Goal: Task Accomplishment & Management: Use online tool/utility

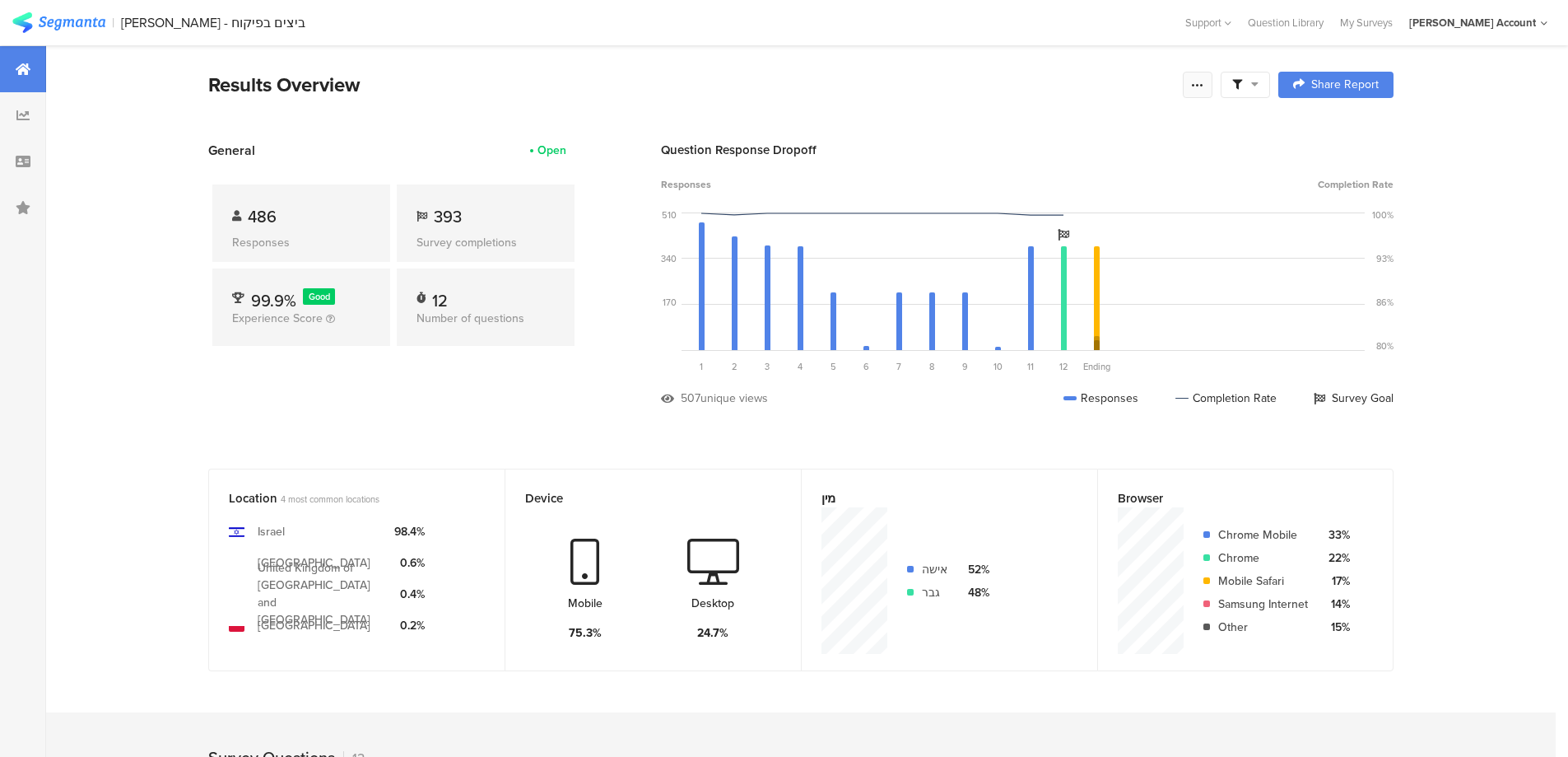
click at [1200, 80] on icon at bounding box center [1197, 84] width 13 height 13
click at [1060, 215] on link "Edit survey" at bounding box center [1087, 214] width 264 height 36
click at [1259, 80] on icon at bounding box center [1255, 83] width 8 height 11
click at [1339, 128] on span at bounding box center [1329, 130] width 25 height 13
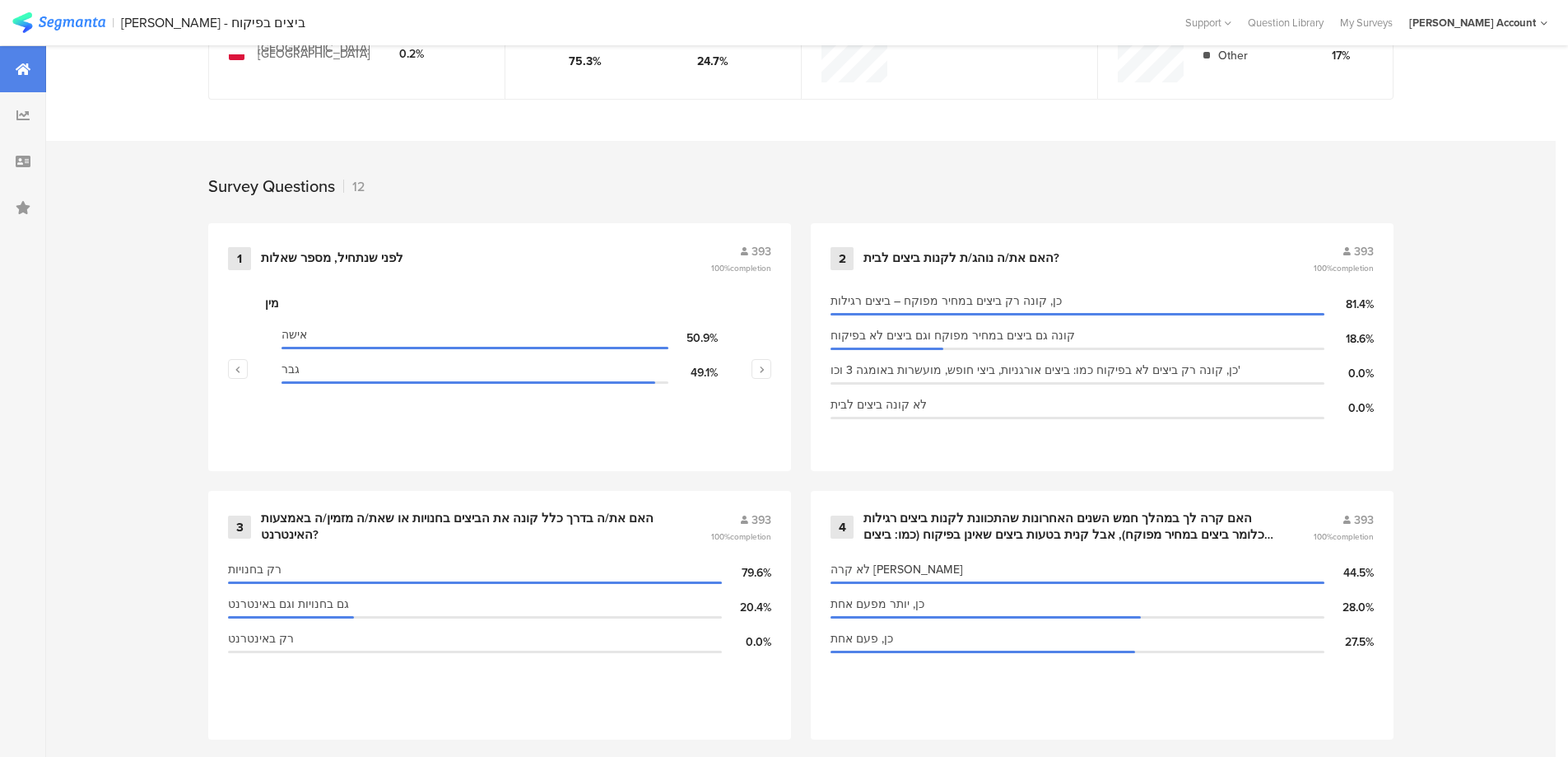
scroll to position [659, 0]
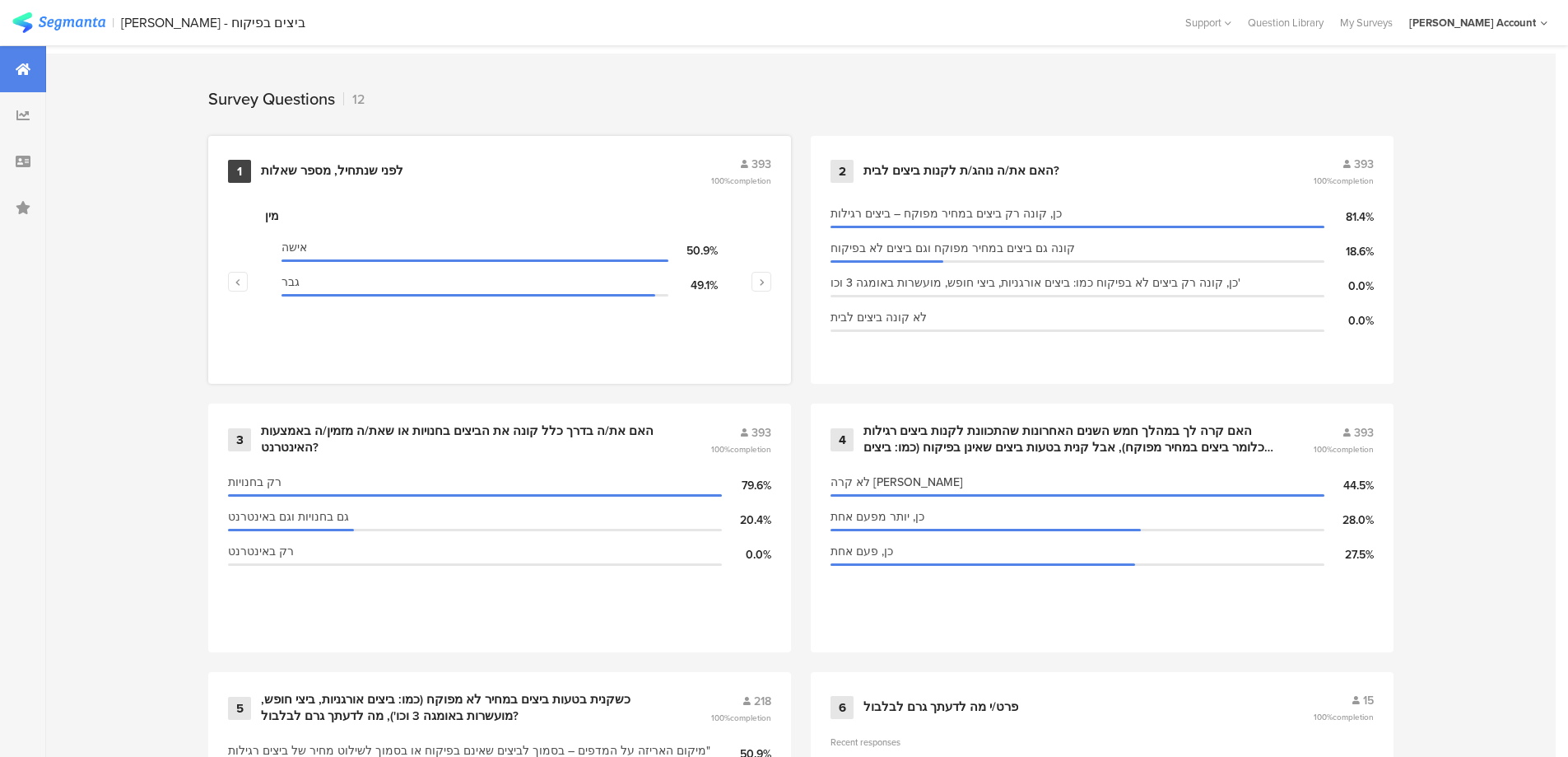
click at [359, 167] on div "לפני שנתחיל, מספר שאלות" at bounding box center [332, 170] width 142 height 16
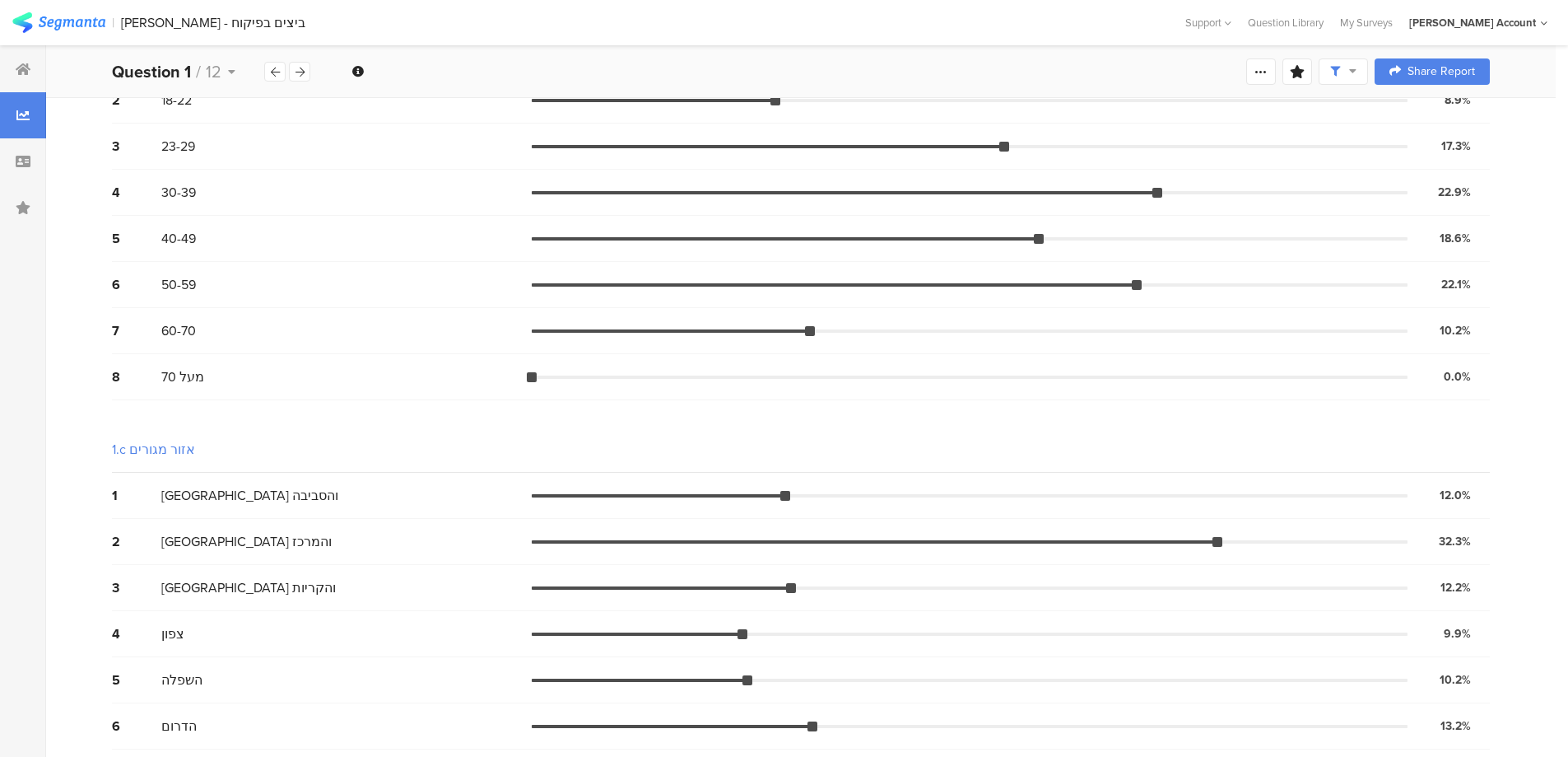
scroll to position [484, 0]
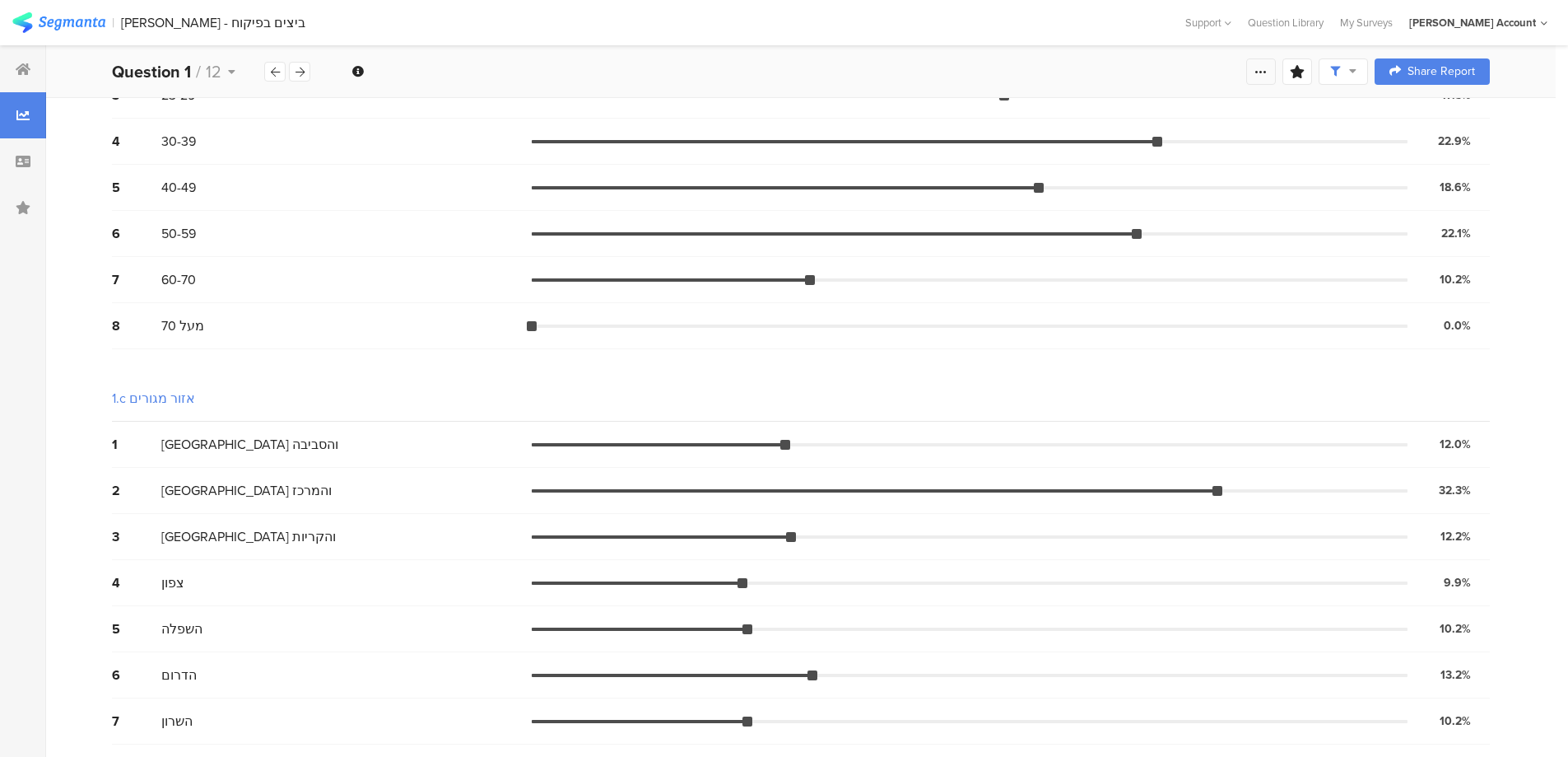
click at [1265, 74] on div at bounding box center [1261, 71] width 30 height 27
click at [1095, 204] on div "Edit survey" at bounding box center [1087, 201] width 56 height 16
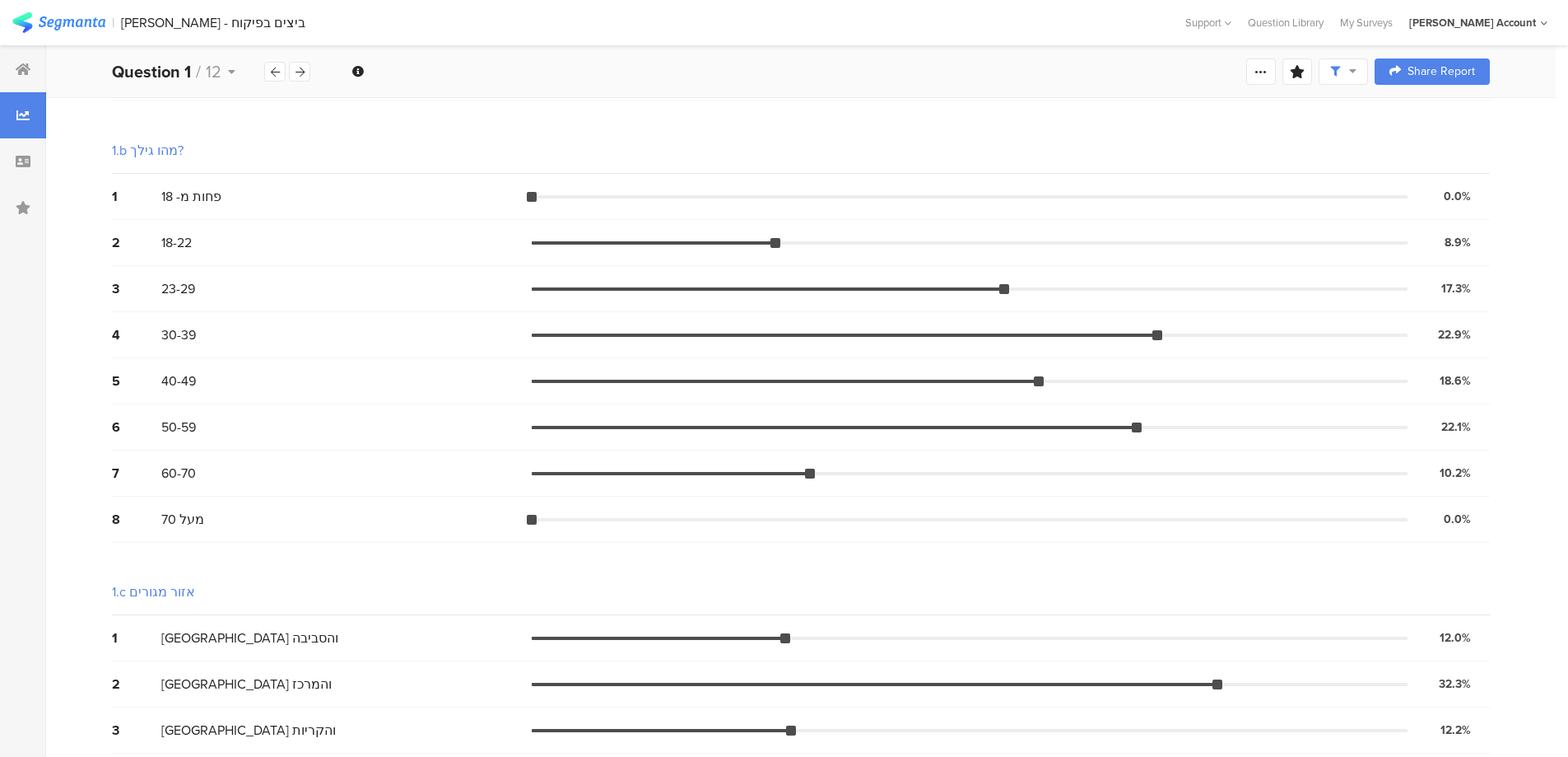
scroll to position [0, 0]
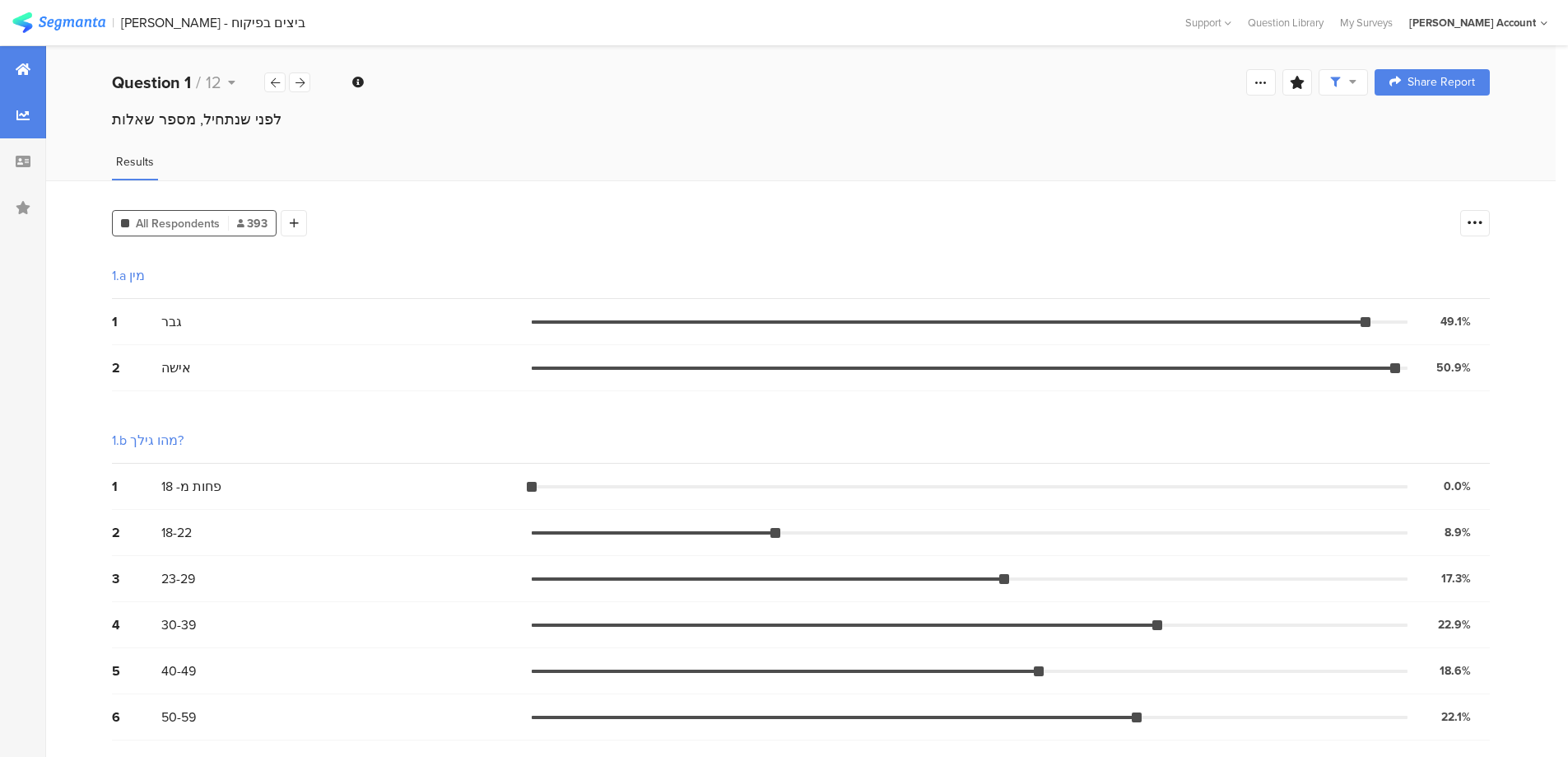
click at [15, 57] on div at bounding box center [23, 69] width 46 height 46
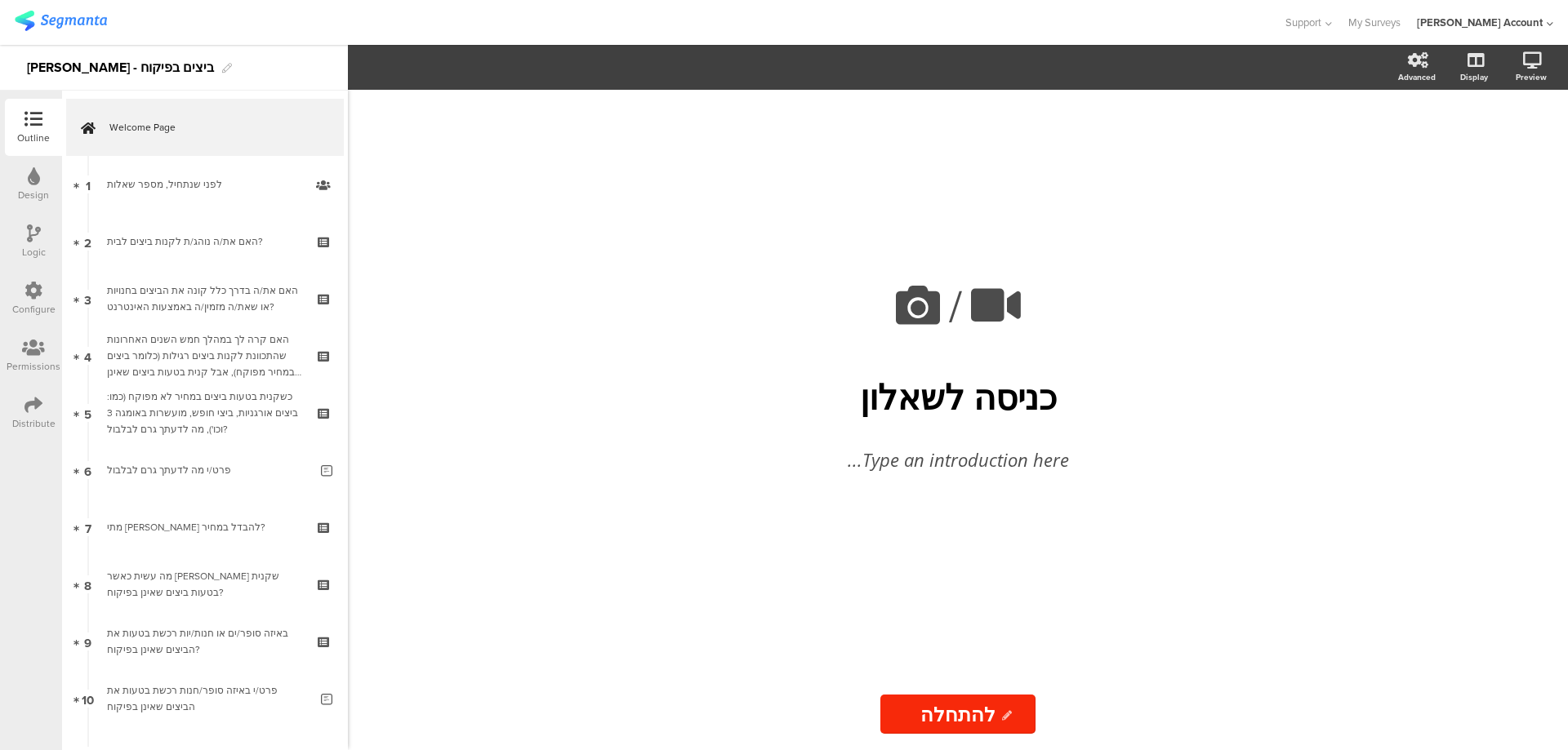
click at [32, 406] on icon at bounding box center [33, 405] width 18 height 18
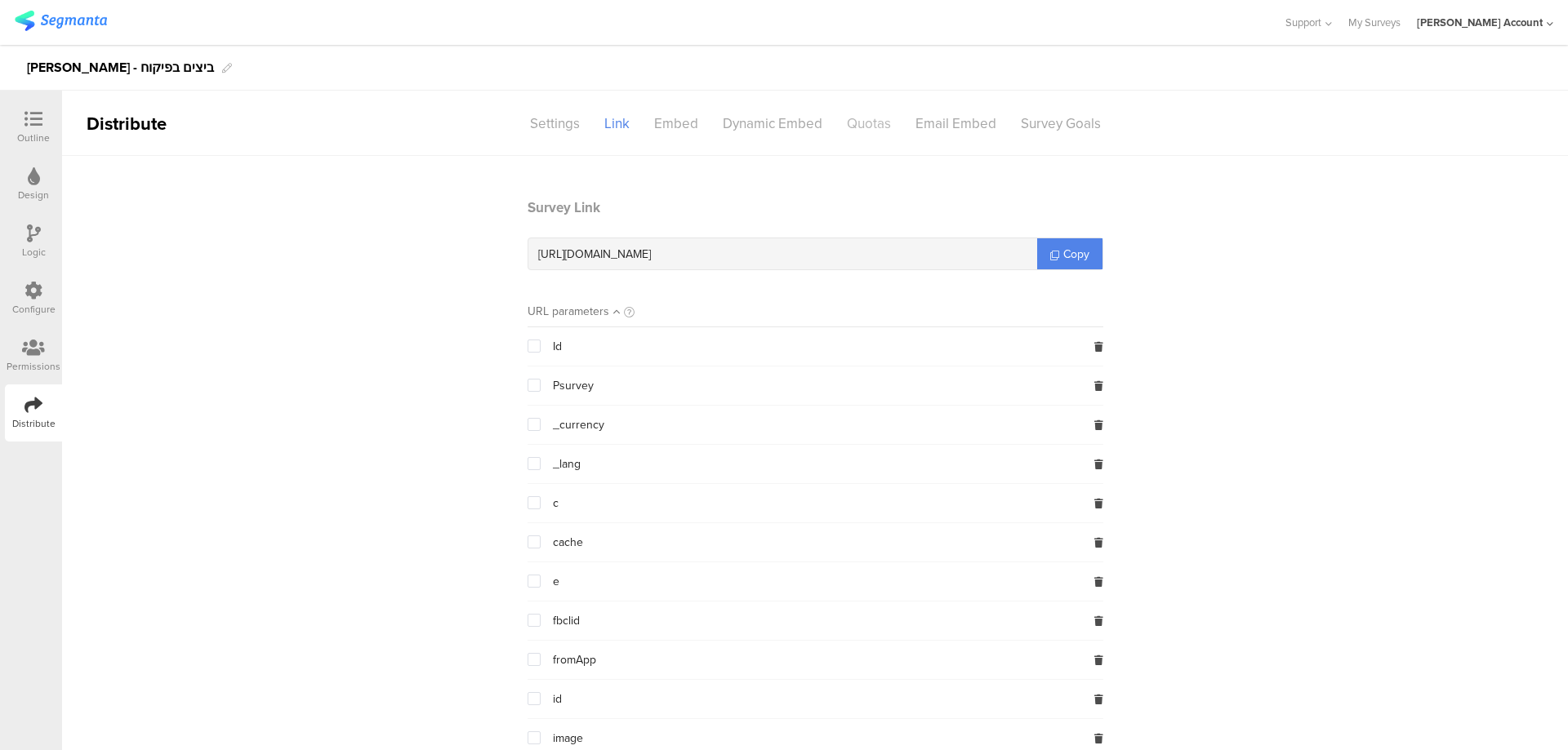
click at [876, 121] on div "Quotas" at bounding box center [868, 124] width 69 height 29
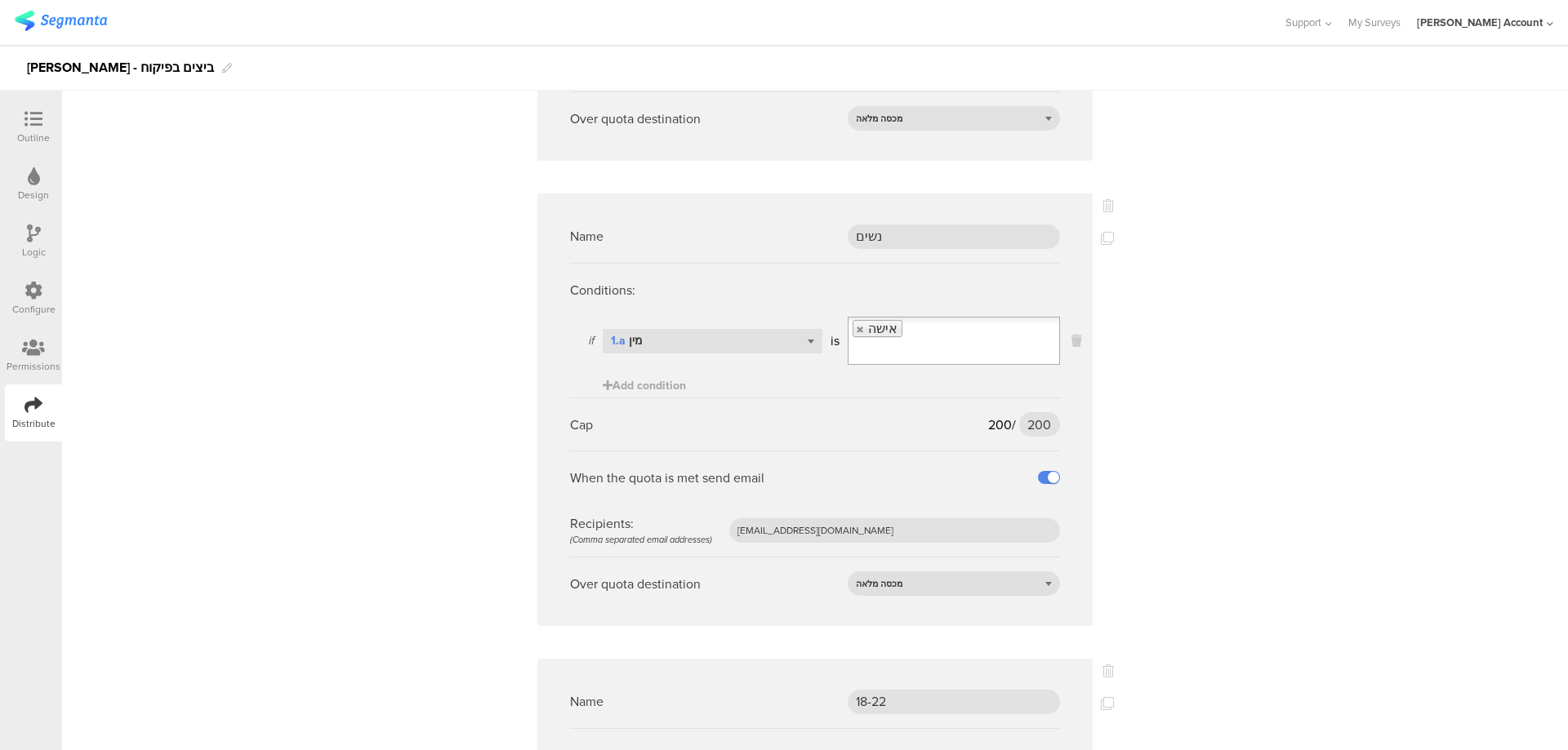
scroll to position [979, 0]
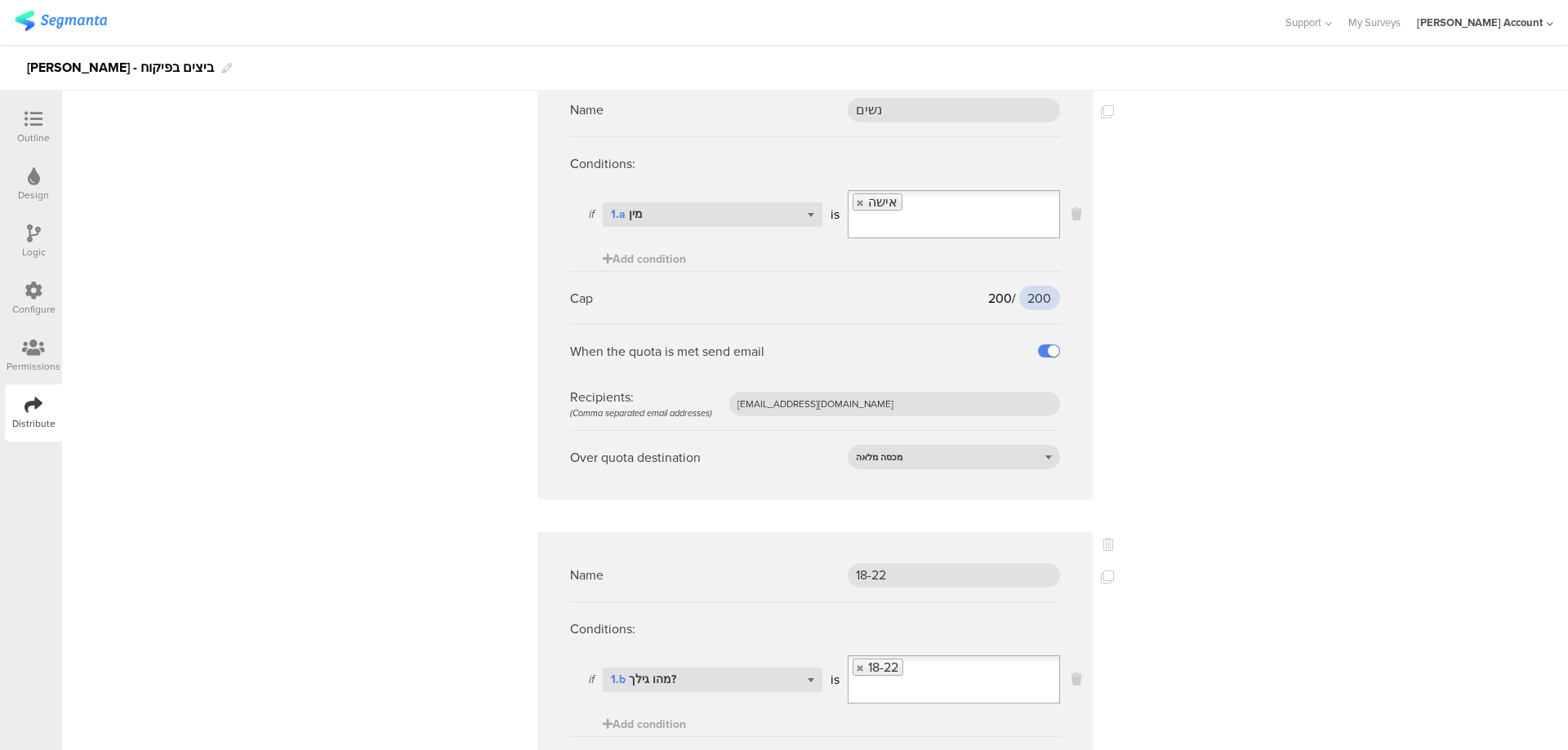
click at [1036, 286] on input "200" at bounding box center [1039, 298] width 41 height 25
click at [1026, 286] on input "205" at bounding box center [1039, 298] width 41 height 25
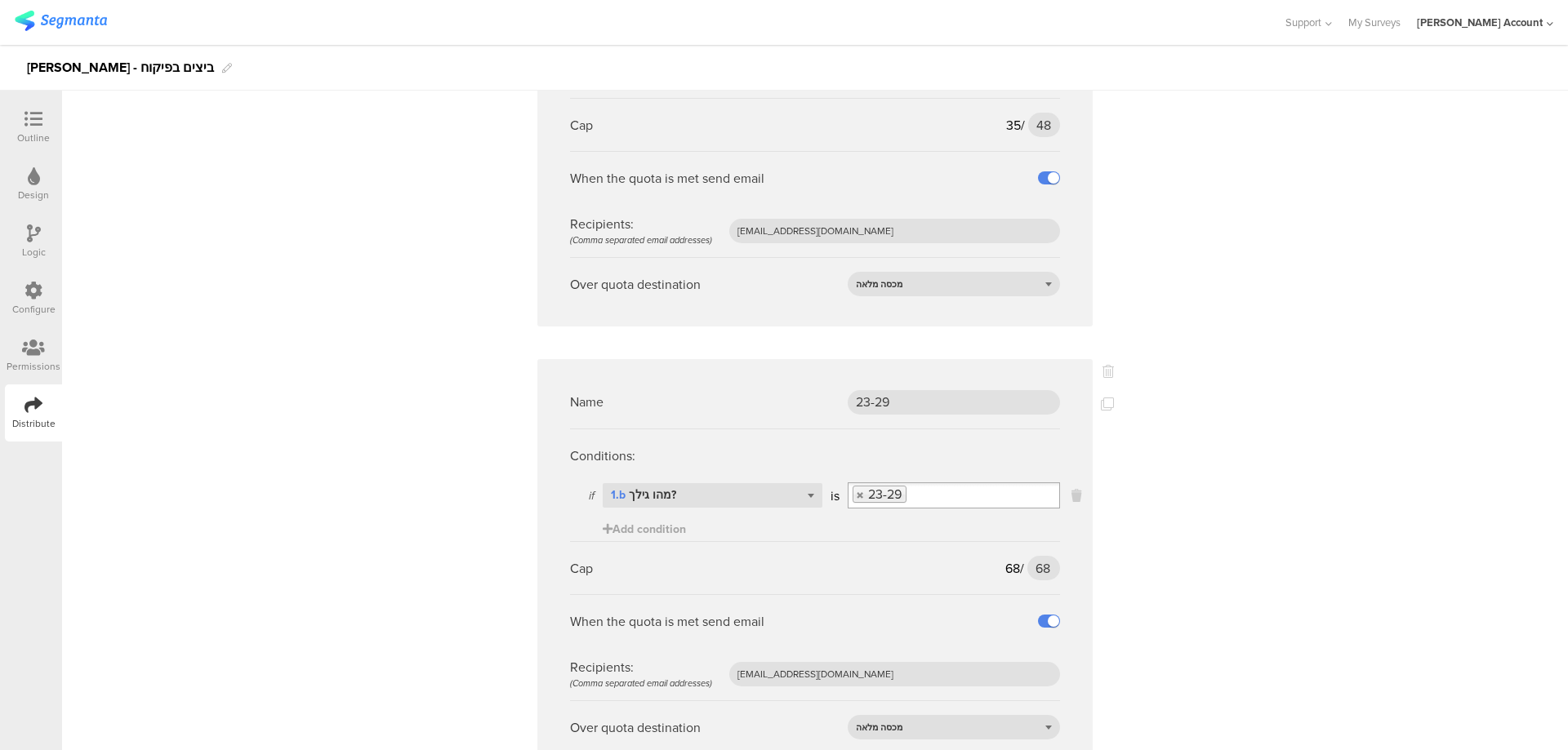
scroll to position [1741, 0]
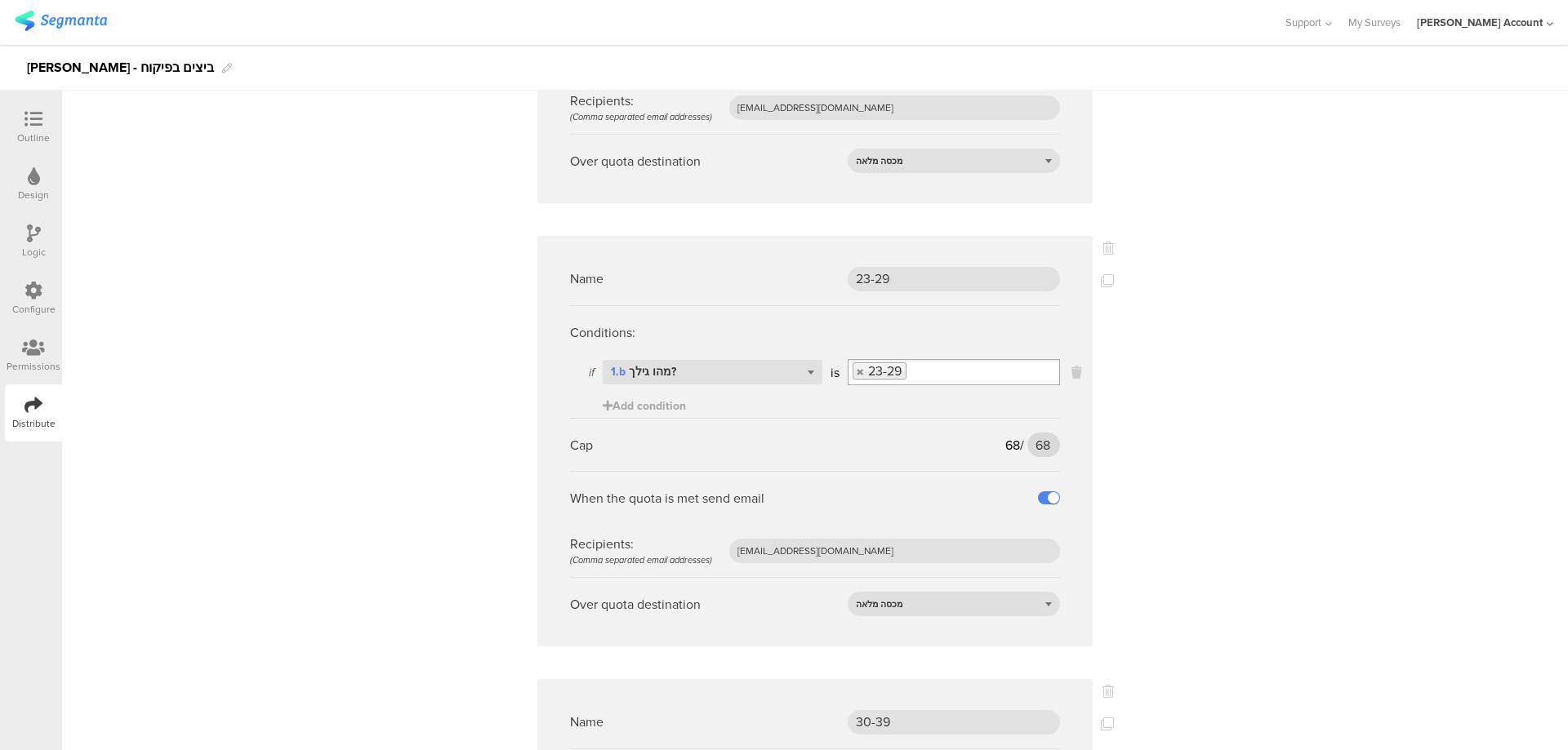
type input "207"
click at [1039, 433] on input "68" at bounding box center [1043, 445] width 32 height 25
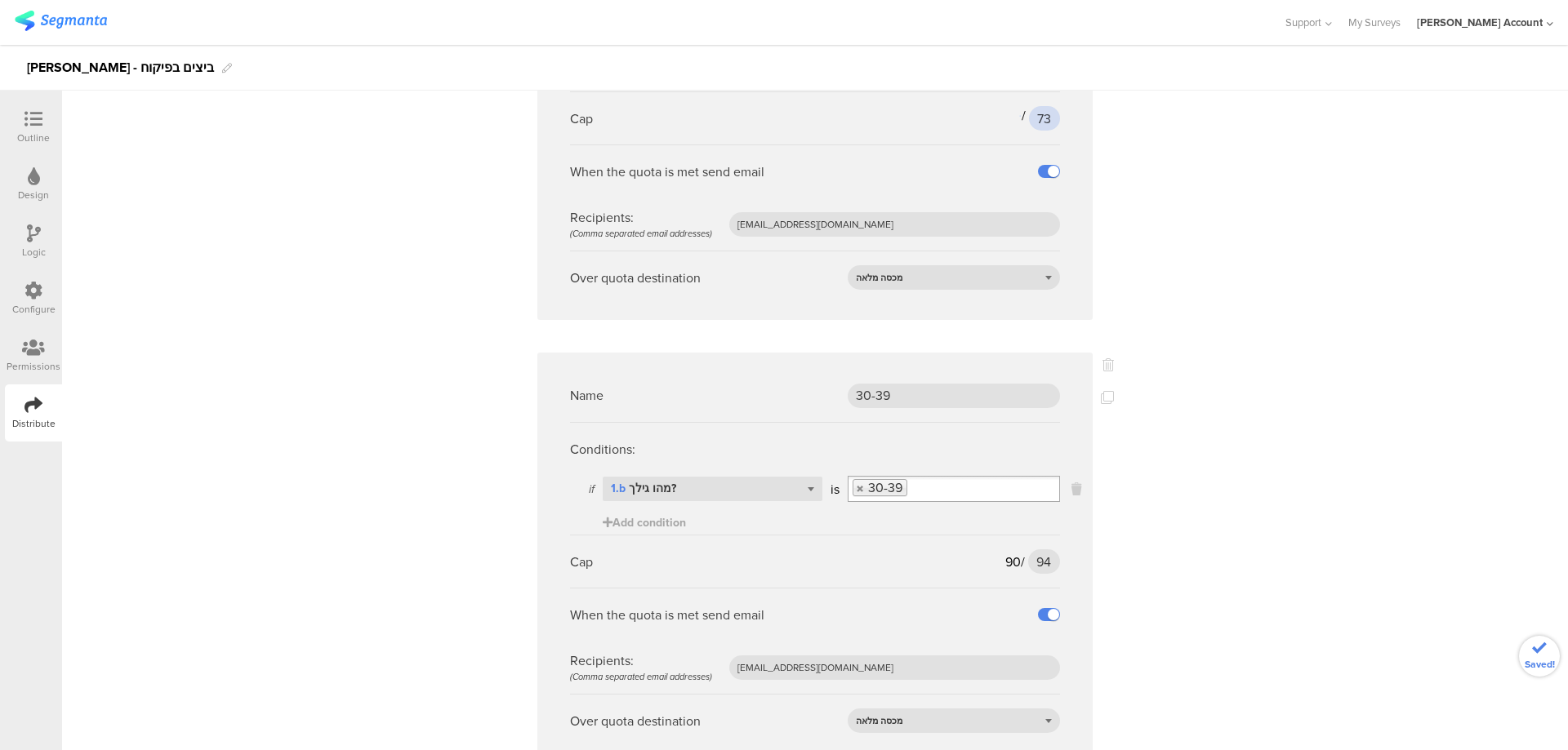
scroll to position [1959, 0]
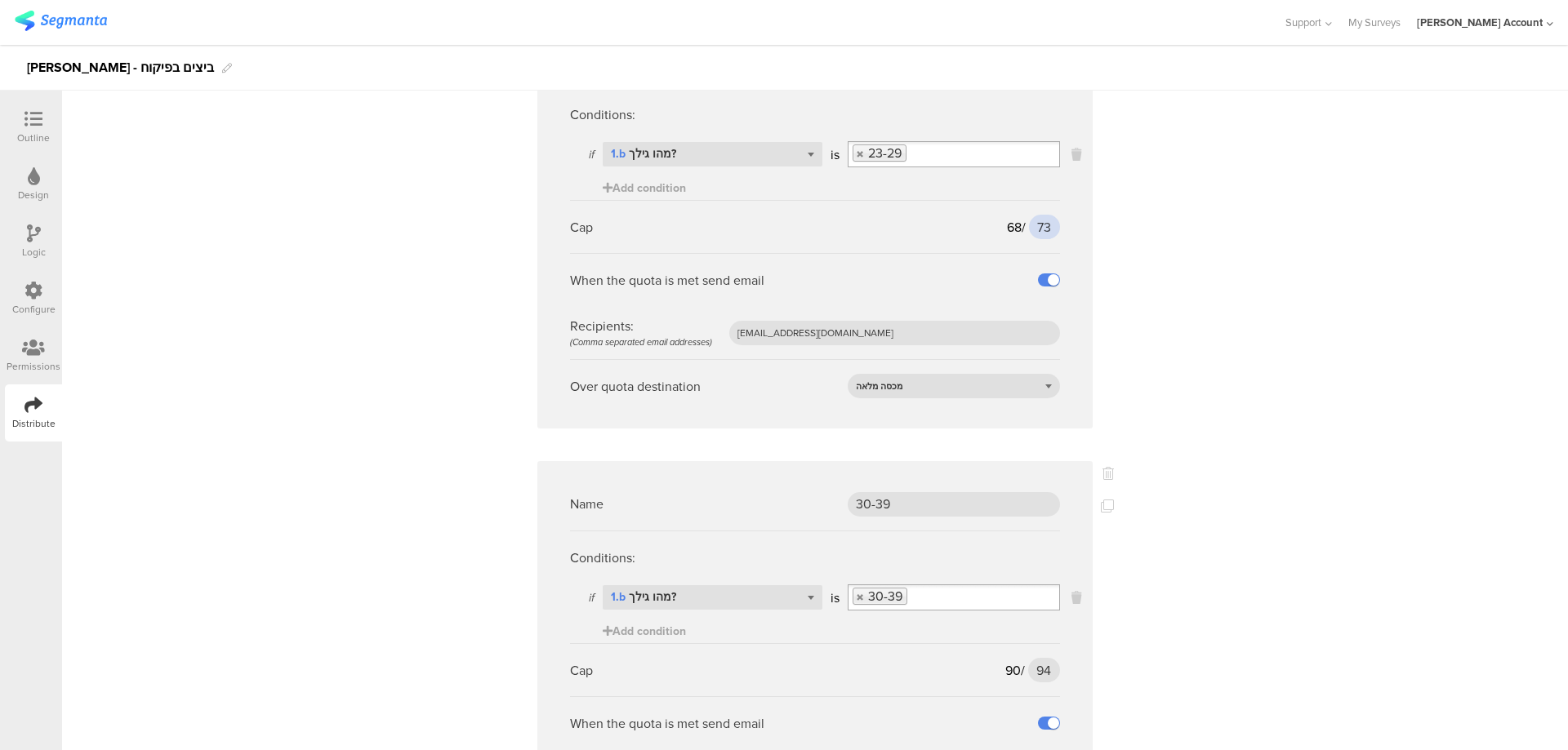
click at [1029, 215] on input "73" at bounding box center [1044, 227] width 31 height 25
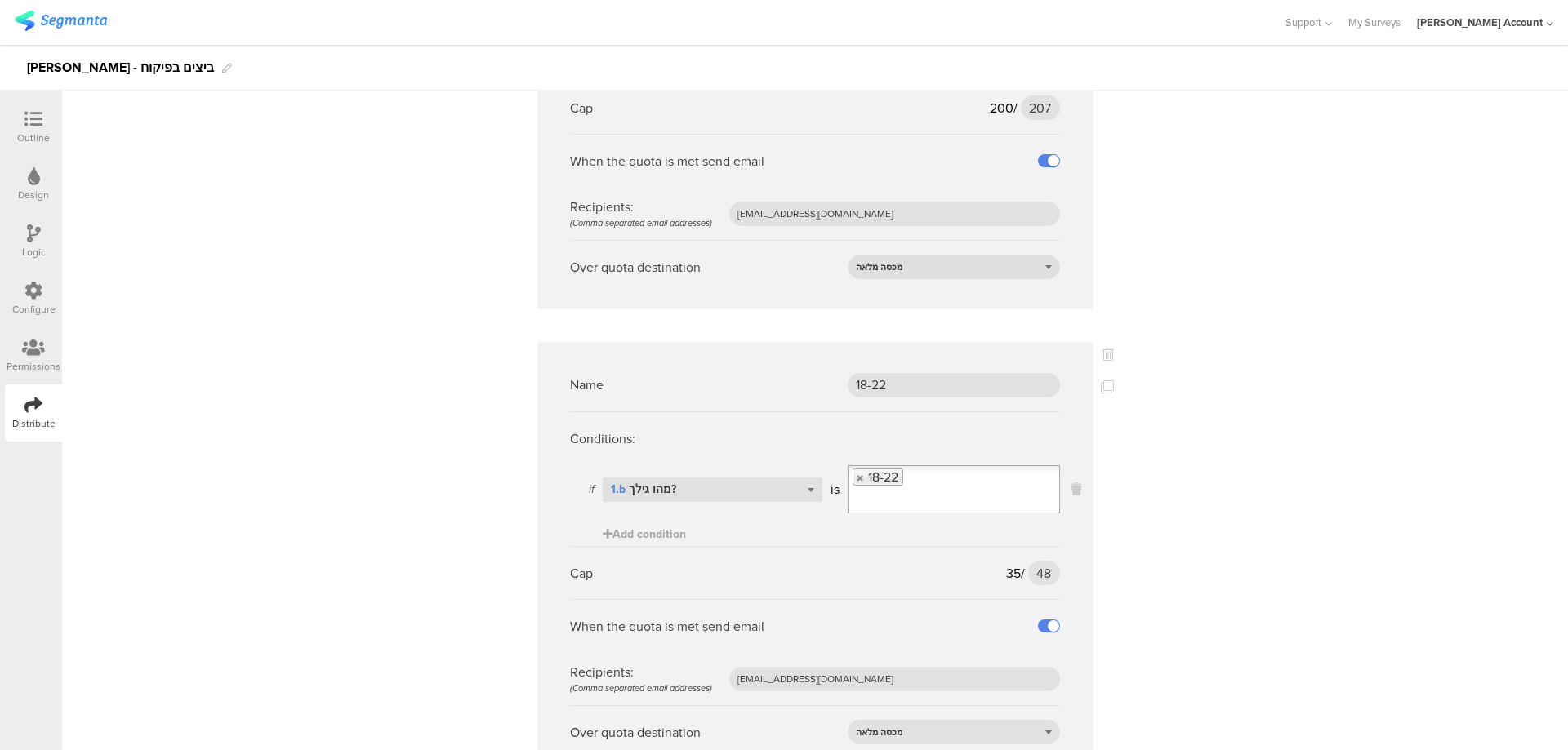
scroll to position [870, 0]
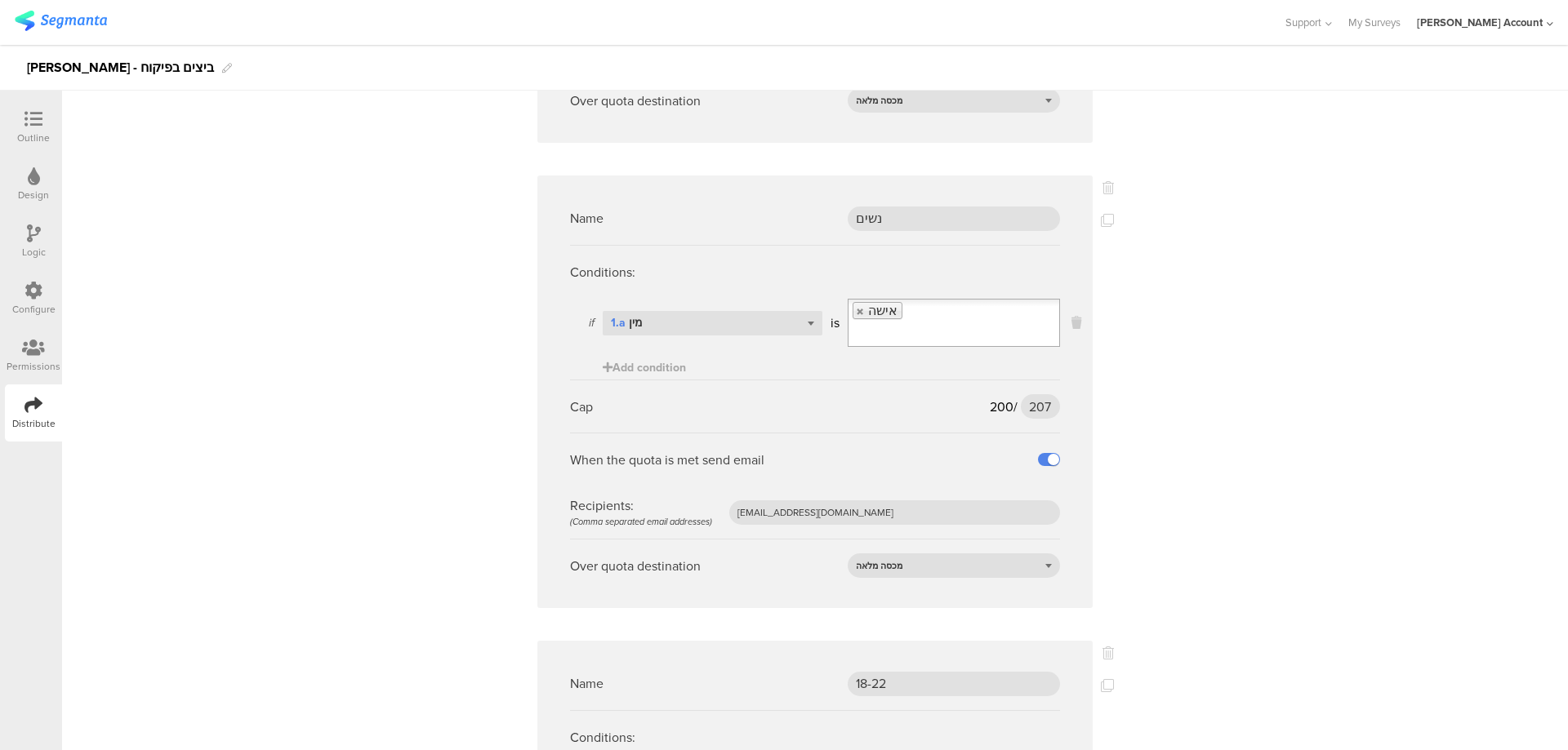
type input "75"
click at [35, 119] on icon at bounding box center [33, 119] width 18 height 18
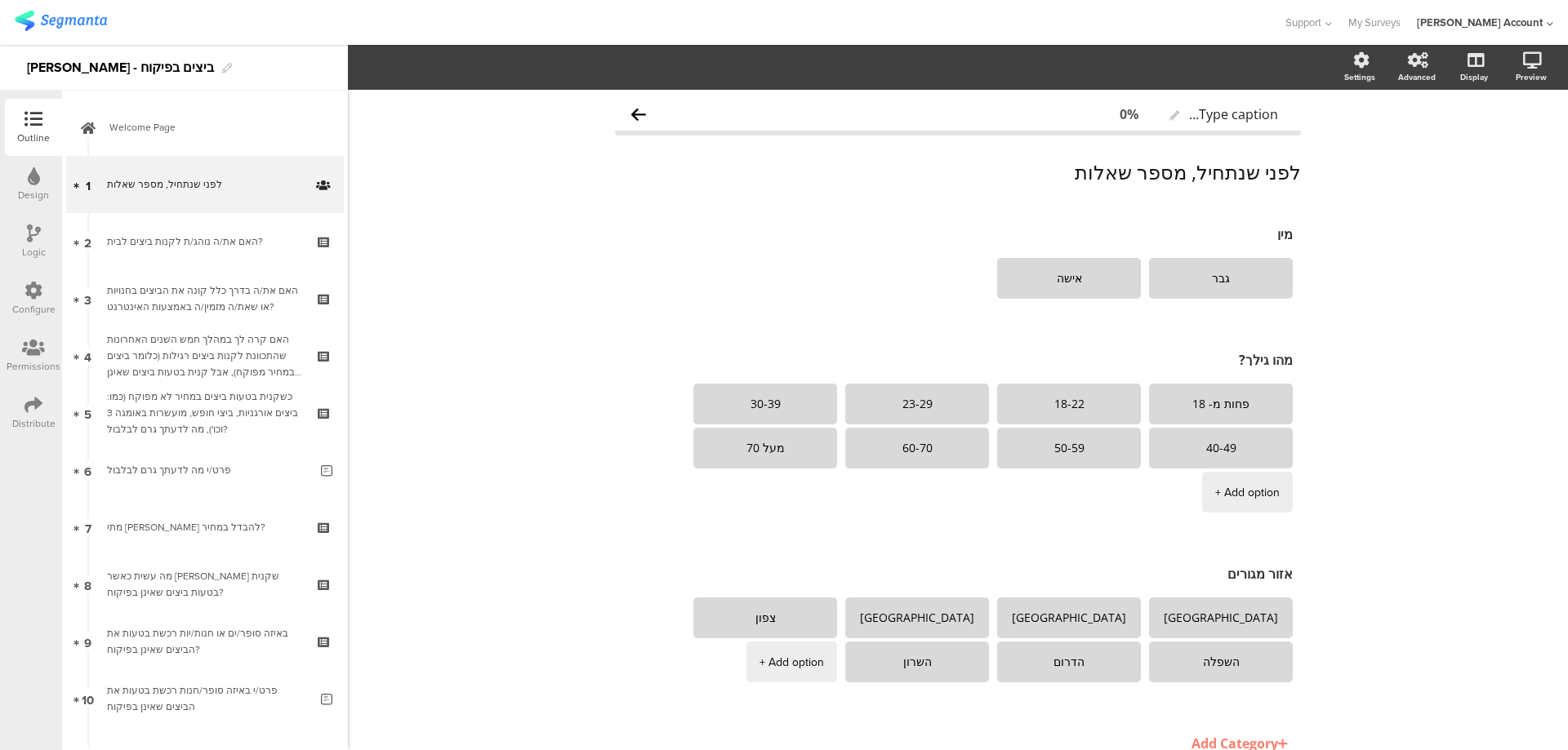
click at [35, 405] on icon at bounding box center [33, 405] width 18 height 18
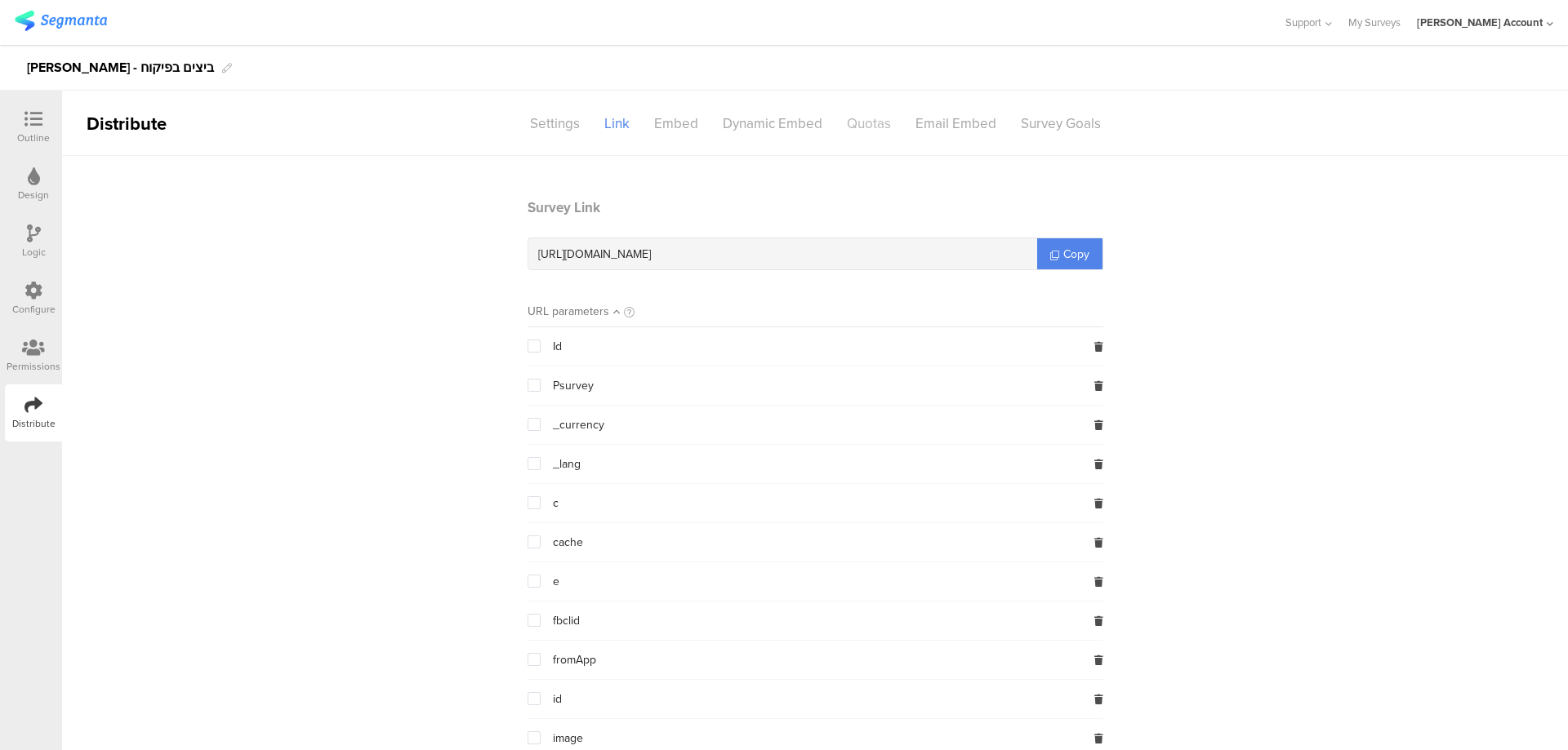
click at [867, 116] on div "Quotas" at bounding box center [868, 124] width 69 height 29
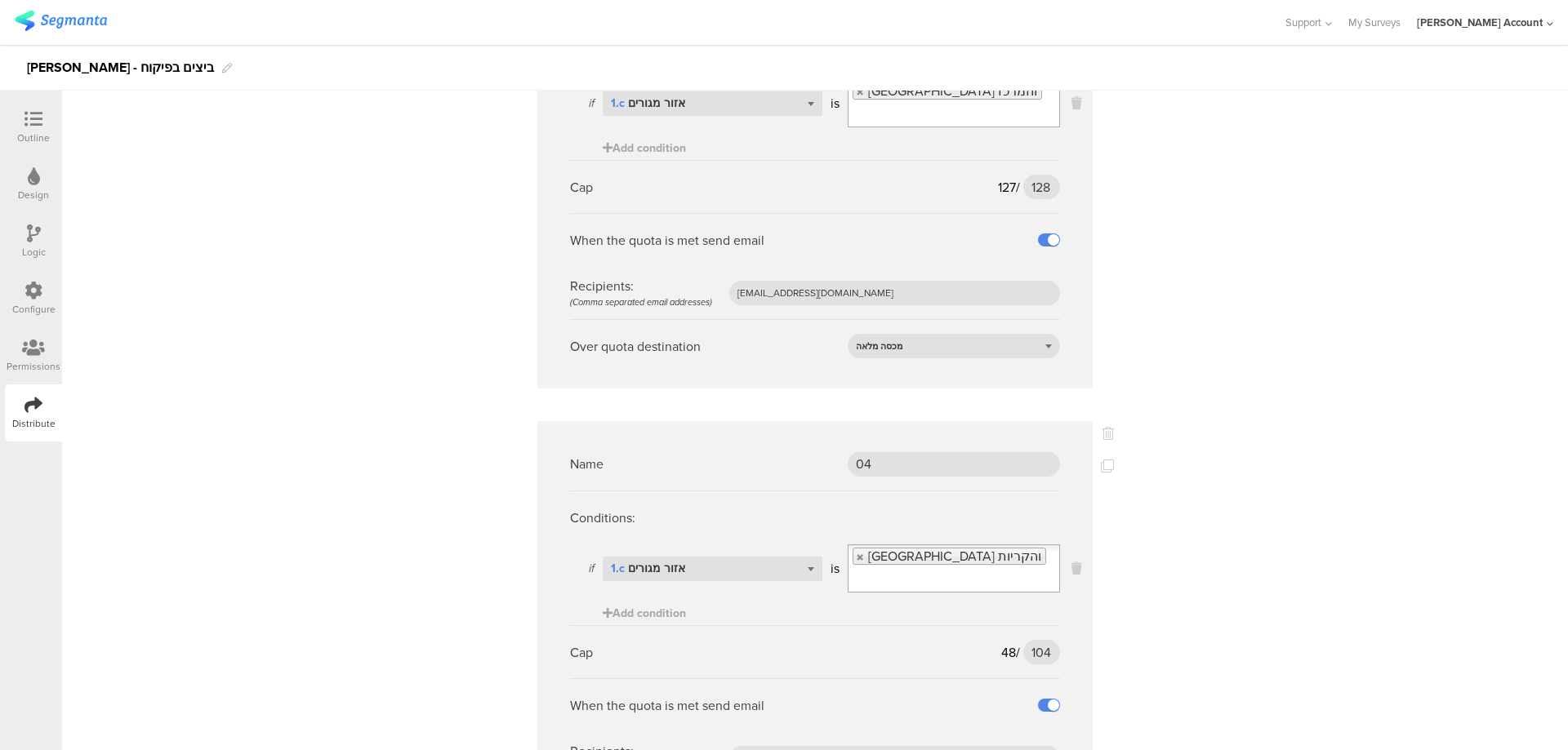
scroll to position [5288, 0]
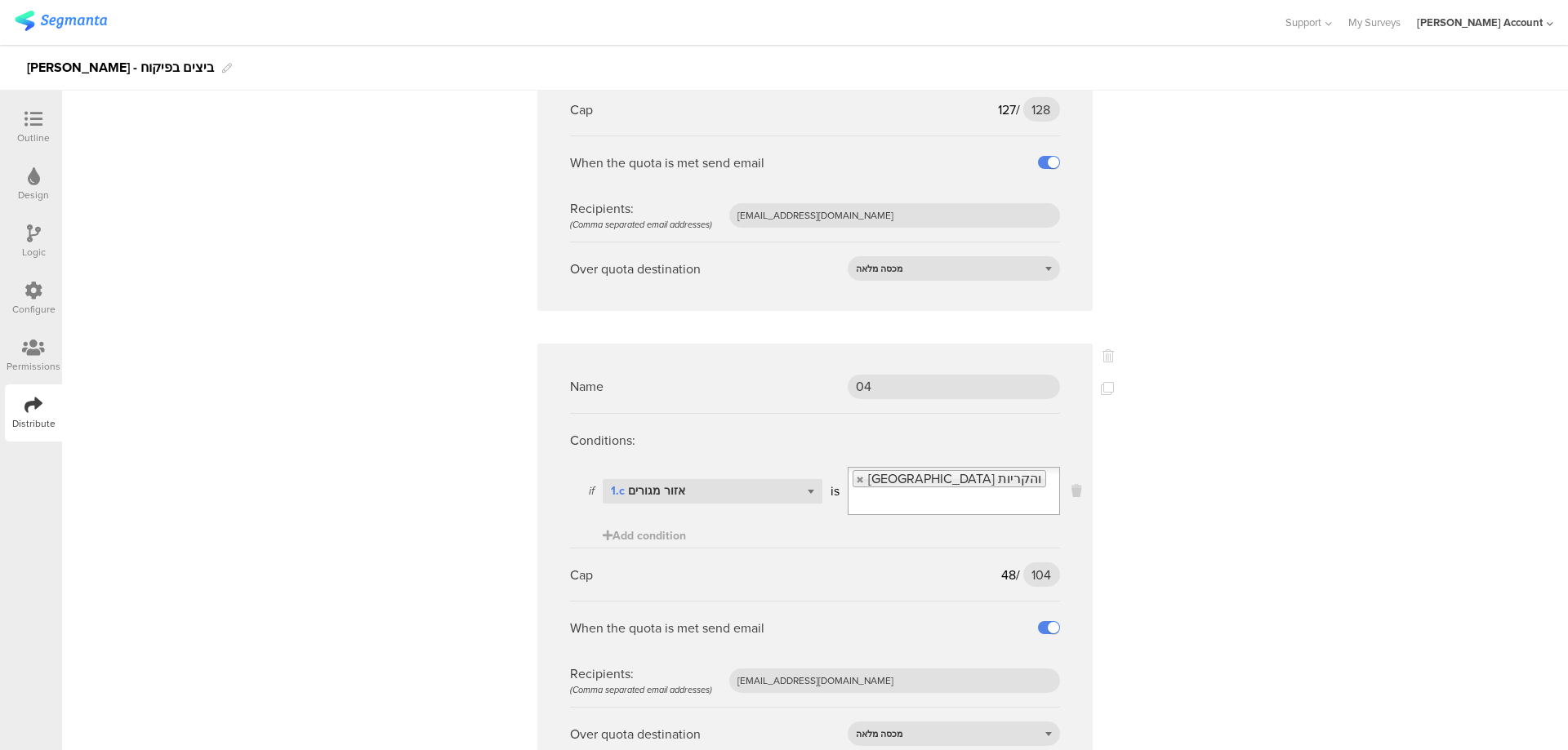
click at [965, 490] on input "Select box" at bounding box center [907, 501] width 117 height 23
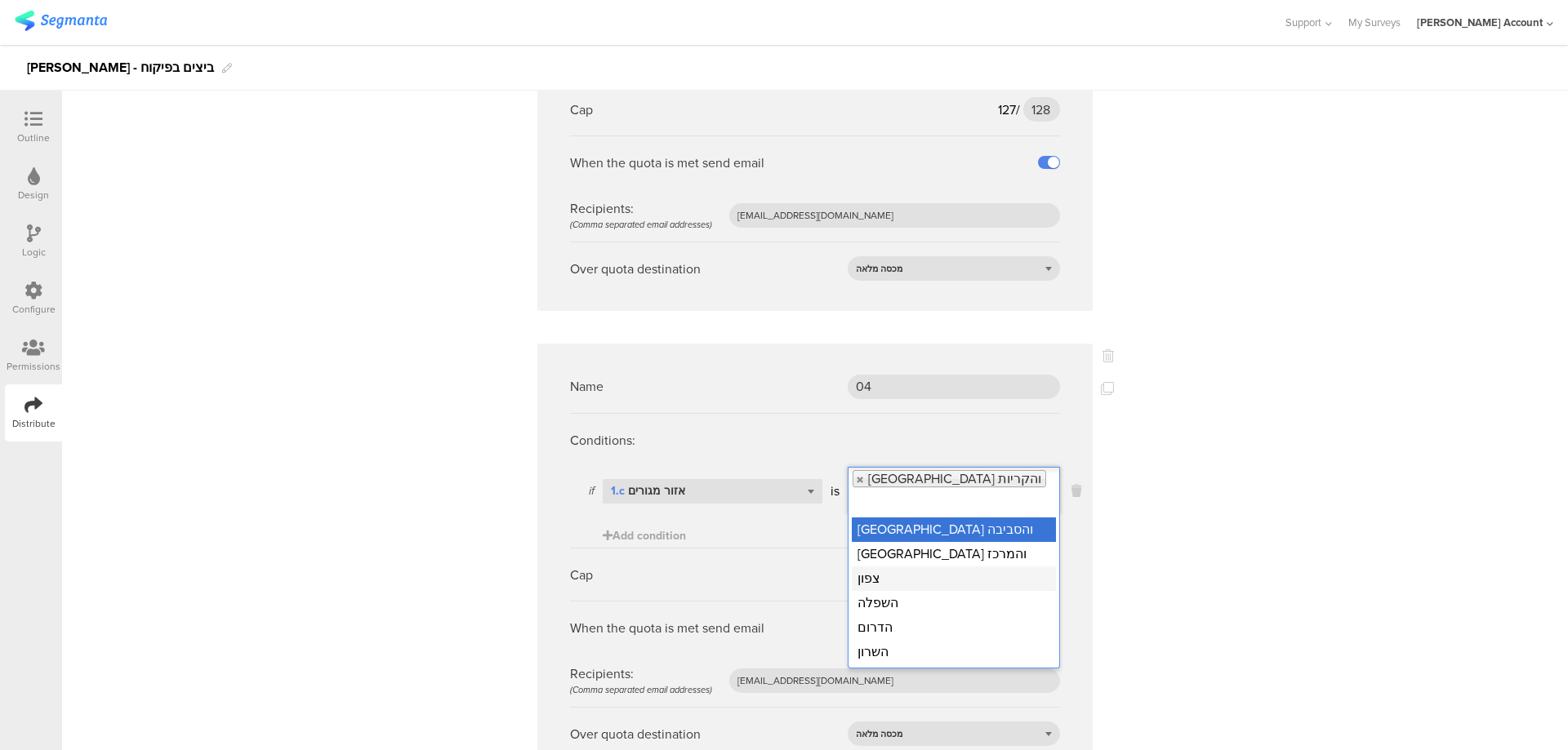
click at [937, 567] on div "צפון" at bounding box center [953, 579] width 204 height 25
